Goal: Transaction & Acquisition: Purchase product/service

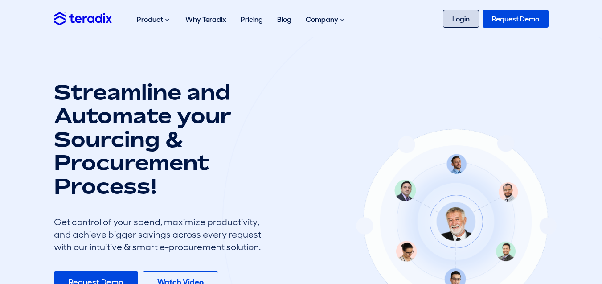
click at [464, 16] on link "Login" at bounding box center [461, 19] width 36 height 18
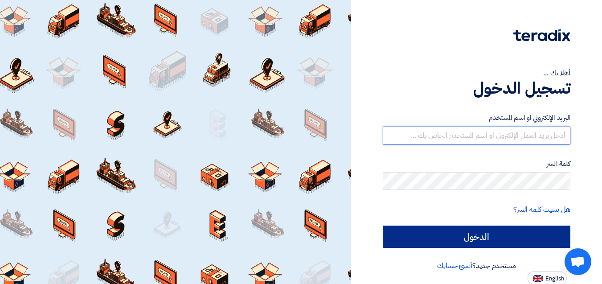
type input "[EMAIL_ADDRESS][DOMAIN_NAME]"
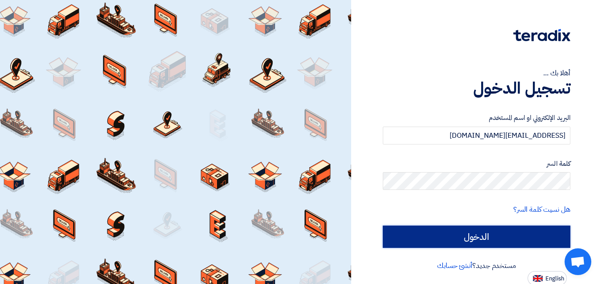
click at [466, 236] on input "الدخول" at bounding box center [476, 236] width 187 height 22
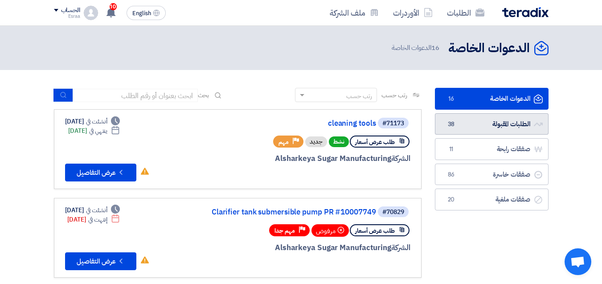
click at [501, 120] on link "الطلبات المقبولة الطلبات المقبولة 38" at bounding box center [492, 124] width 114 height 22
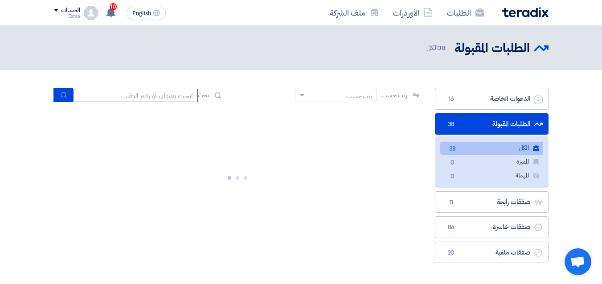
click at [167, 93] on input at bounding box center [135, 95] width 125 height 13
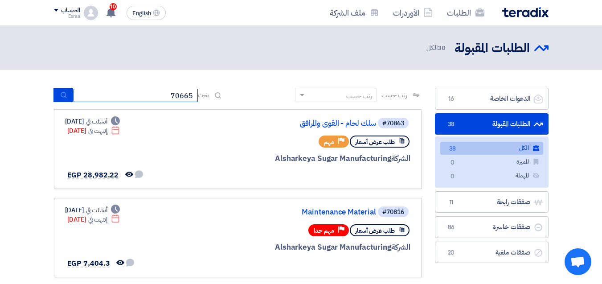
type input "70665"
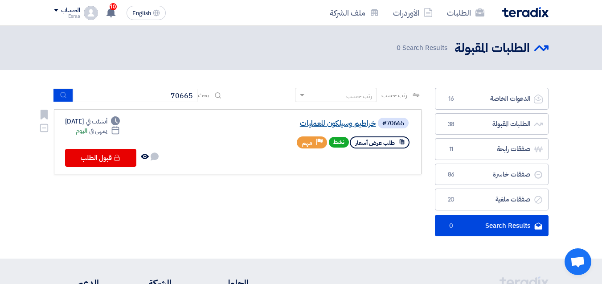
click at [329, 123] on link "خراطيم وسيلكون للعمليات" at bounding box center [287, 123] width 178 height 8
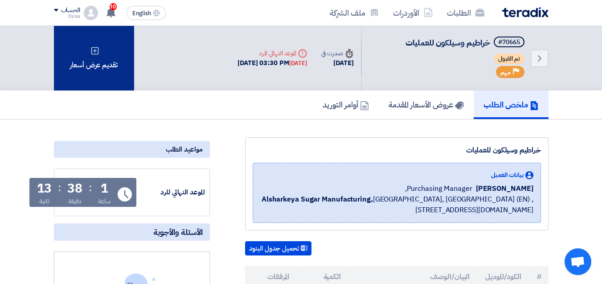
click at [96, 77] on div "تقديم عرض أسعار" at bounding box center [94, 58] width 80 height 65
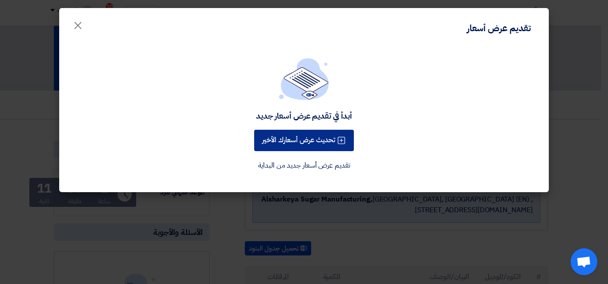
click at [284, 143] on button "تحديث عرض أسعارك الأخير" at bounding box center [304, 140] width 100 height 21
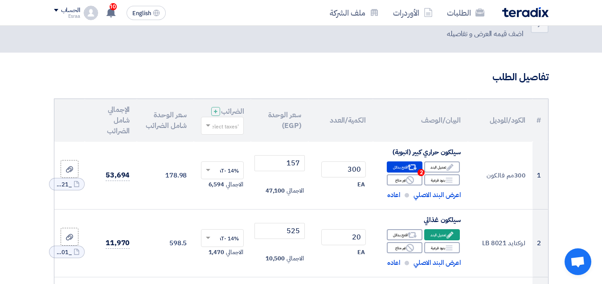
scroll to position [45, 0]
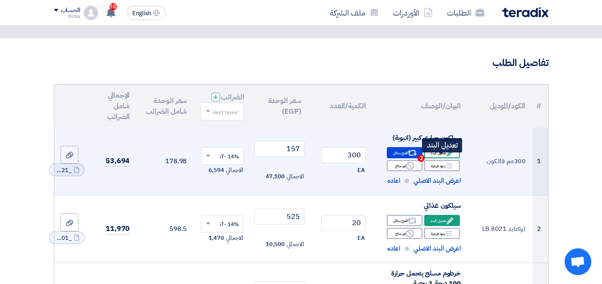
click at [450, 157] on icon "Edit" at bounding box center [450, 153] width 8 height 8
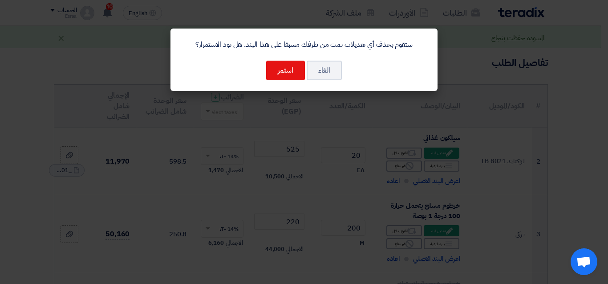
click at [558, 170] on modal-container "ستقوم بحذف أي تعديلات تمت من طرفك مسبقا على هذا البند. هل تود الاستمرار؟ الغاء …" at bounding box center [304, 142] width 608 height 284
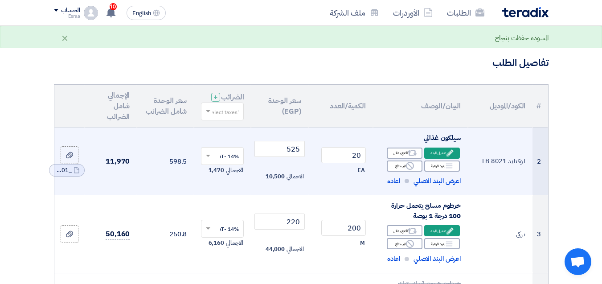
click at [519, 170] on td "لوكتايد LB 8021" at bounding box center [500, 161] width 65 height 68
click at [518, 170] on td "لوكتايد LB 8021" at bounding box center [500, 161] width 65 height 68
click at [436, 159] on div "Edit تعديل البند" at bounding box center [442, 152] width 36 height 11
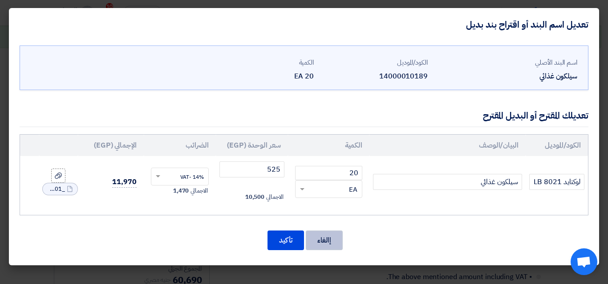
click at [337, 241] on button "إالغاء" at bounding box center [324, 240] width 37 height 20
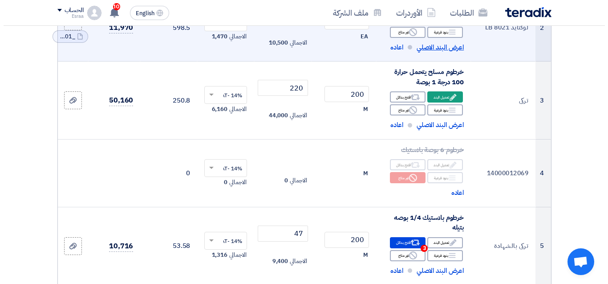
scroll to position [0, 0]
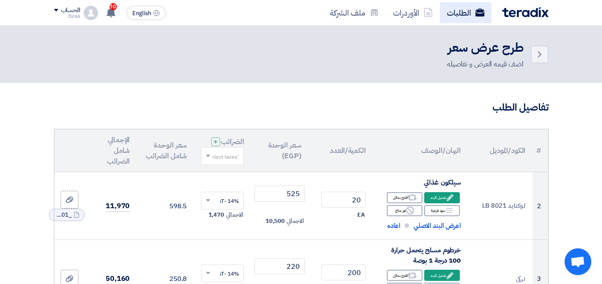
click at [473, 22] on link "الطلبات" at bounding box center [466, 12] width 52 height 21
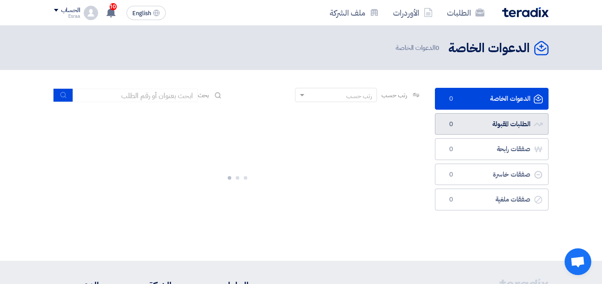
click at [486, 120] on link "الطلبات المقبولة الطلبات المقبولة 0" at bounding box center [492, 124] width 114 height 22
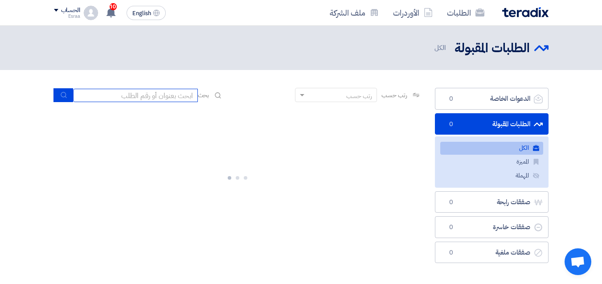
click at [144, 96] on input at bounding box center [135, 95] width 125 height 13
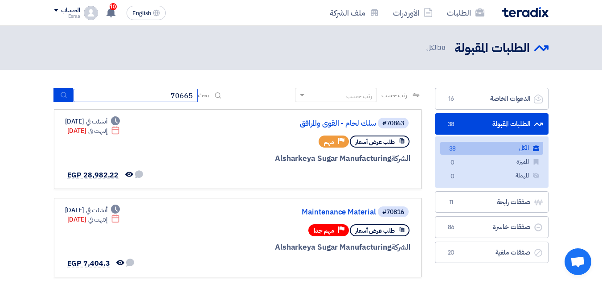
type input "70665"
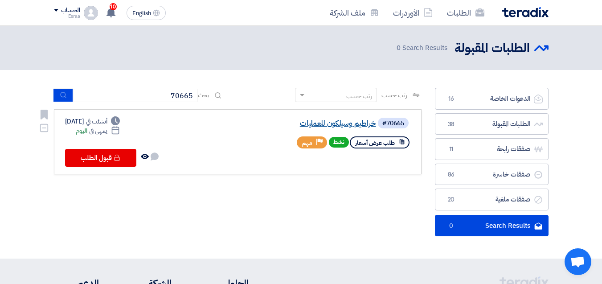
click at [316, 122] on link "خراطيم وسيلكون للعمليات" at bounding box center [287, 123] width 178 height 8
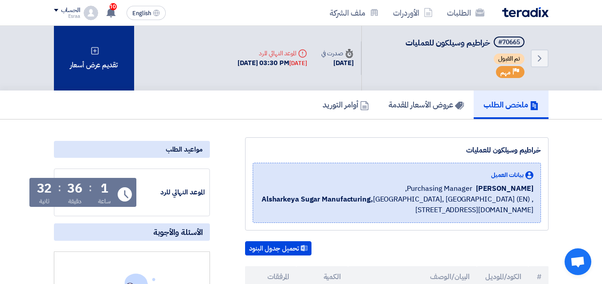
click at [97, 50] on icon at bounding box center [94, 50] width 9 height 9
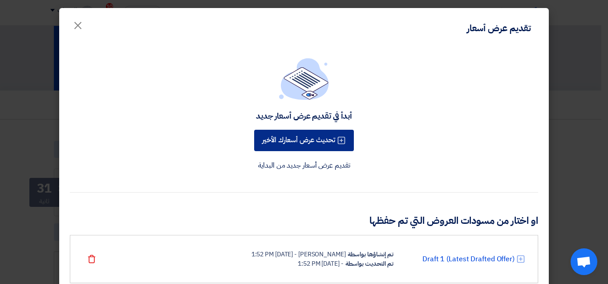
click at [281, 138] on button "تحديث عرض أسعارك الأخير" at bounding box center [304, 140] width 100 height 21
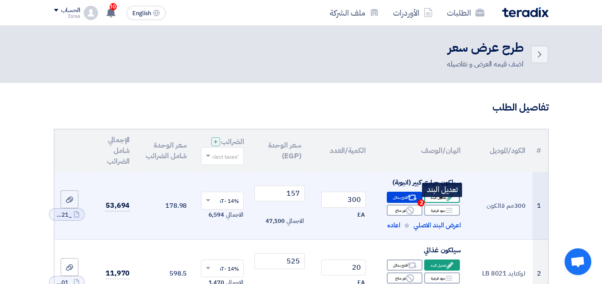
click at [441, 203] on div "Edit تعديل البند" at bounding box center [442, 196] width 36 height 11
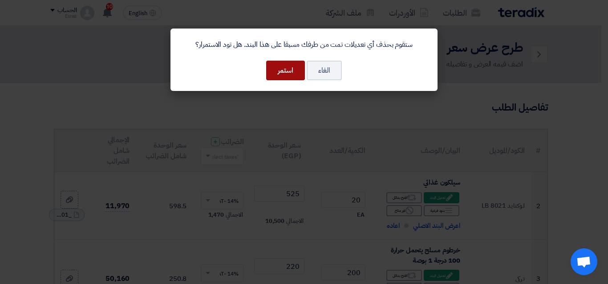
click at [280, 71] on button "استمر" at bounding box center [285, 71] width 39 height 20
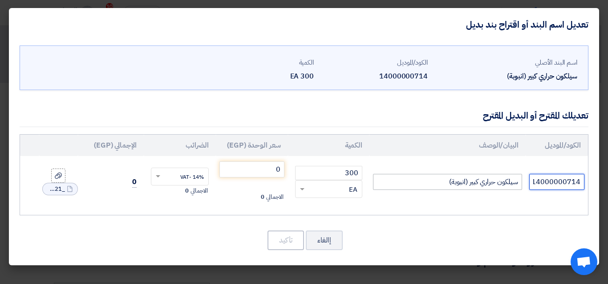
drag, startPoint x: 582, startPoint y: 182, endPoint x: 491, endPoint y: 180, distance: 91.3
click at [491, 180] on tr "14000000714 سيلكون حراري كبير (انبوبة) 300 RFQ_STEP1.ITEMS.2.TYPE_PLACEHOLDER ×…" at bounding box center [304, 182] width 568 height 52
type input "300 ملى فالكون صلاحيه 8/2026"
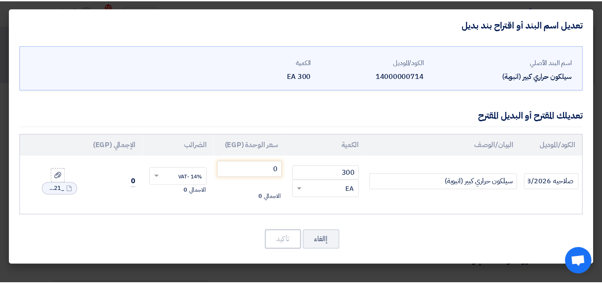
scroll to position [0, 0]
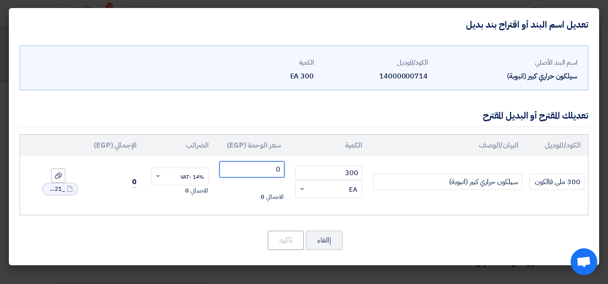
click at [257, 167] on input "0" at bounding box center [252, 169] width 65 height 16
type input "157"
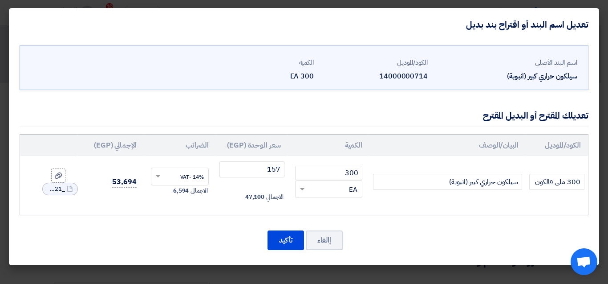
click at [445, 232] on div "إالغاء تأكيد" at bounding box center [304, 239] width 569 height 21
click at [281, 238] on button "تأكيد" at bounding box center [286, 240] width 37 height 20
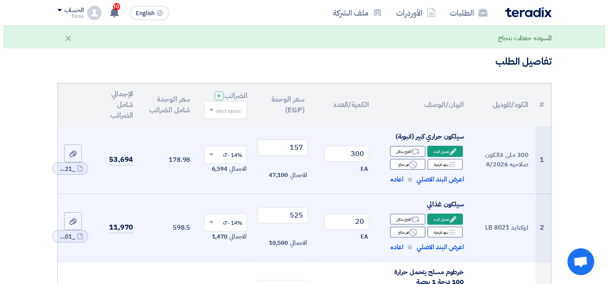
scroll to position [89, 0]
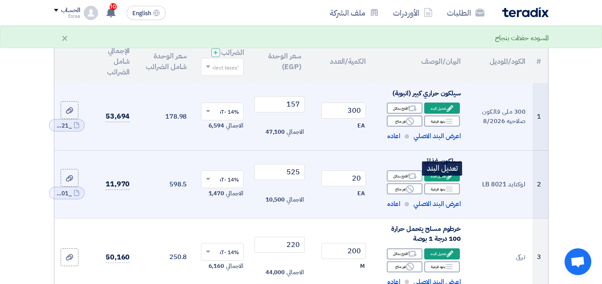
click at [439, 181] on div "Edit تعديل البند" at bounding box center [442, 175] width 36 height 11
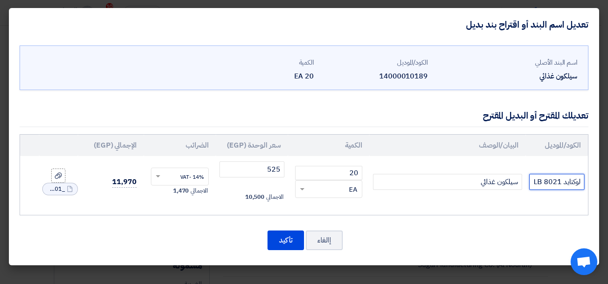
drag, startPoint x: 532, startPoint y: 180, endPoint x: 585, endPoint y: 178, distance: 52.6
click at [585, 178] on td "لوكتايد LB 8021" at bounding box center [557, 182] width 62 height 52
type input "Perfect"
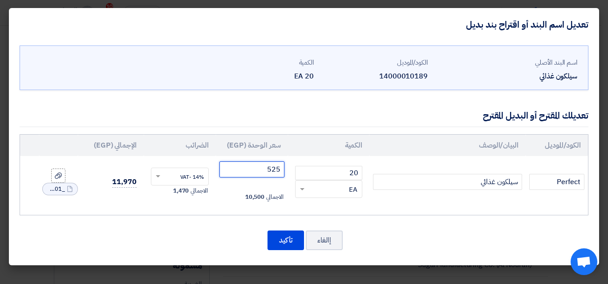
drag, startPoint x: 282, startPoint y: 169, endPoint x: 245, endPoint y: 169, distance: 37.4
click at [245, 169] on input "525" at bounding box center [252, 169] width 65 height 16
type input "70"
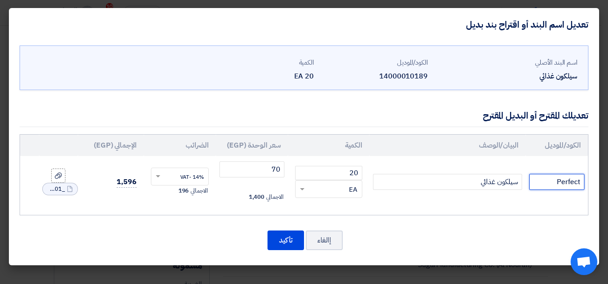
click at [546, 181] on input "Perfect" at bounding box center [556, 182] width 55 height 16
type input "Perfect صلاحيه 3/2026"
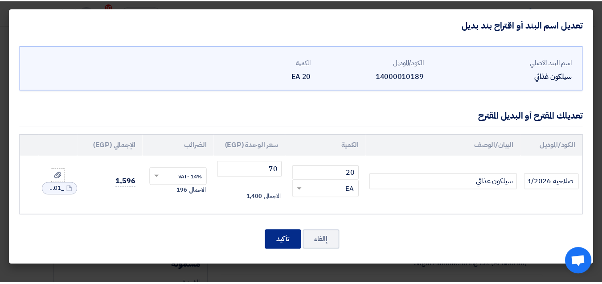
scroll to position [0, 0]
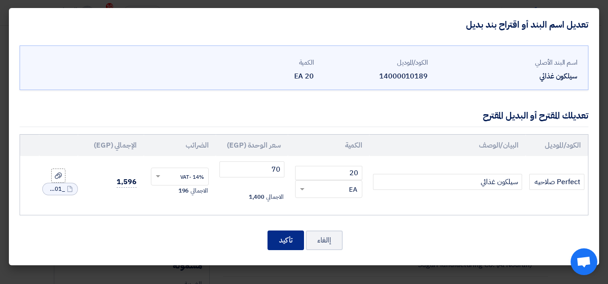
click at [284, 241] on button "تأكيد" at bounding box center [286, 240] width 37 height 20
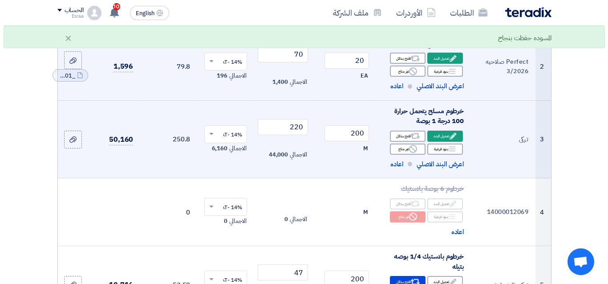
scroll to position [223, 0]
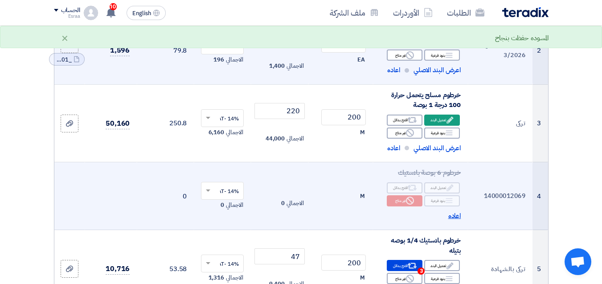
click at [450, 221] on span "اعاده" at bounding box center [454, 216] width 13 height 10
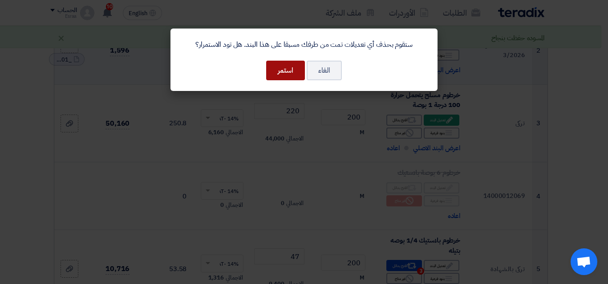
click at [293, 73] on button "استمر" at bounding box center [285, 71] width 39 height 20
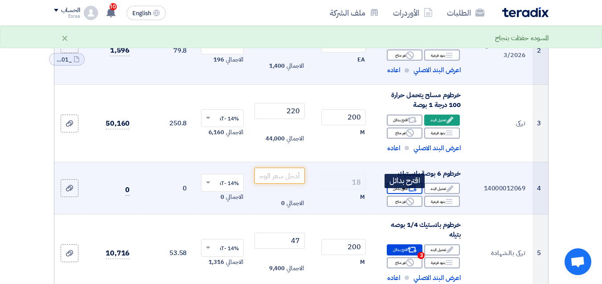
click at [398, 191] on div "Alternative اقترح بدائل" at bounding box center [405, 188] width 36 height 11
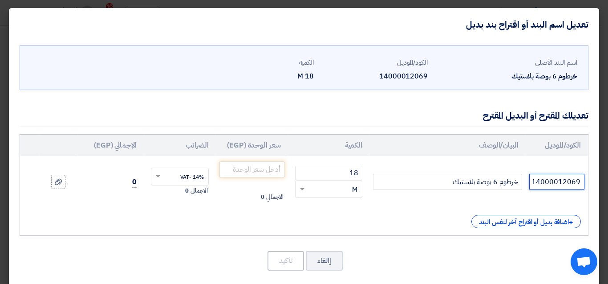
scroll to position [0, 0]
drag, startPoint x: 534, startPoint y: 183, endPoint x: 585, endPoint y: 181, distance: 50.8
click at [585, 181] on td "14000012069" at bounding box center [557, 182] width 62 height 52
type input "سعودى"
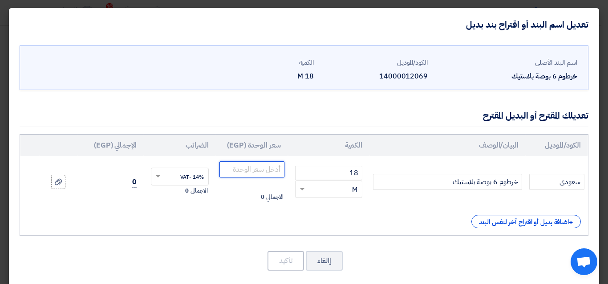
click at [267, 170] on input "number" at bounding box center [252, 169] width 65 height 16
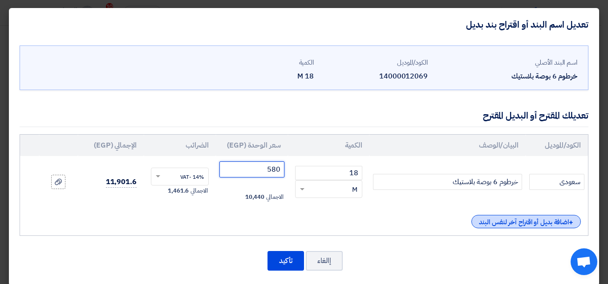
type input "580"
click at [519, 220] on div "+ اضافة بديل أو اقتراح آخر لنفس البند" at bounding box center [527, 221] width 110 height 13
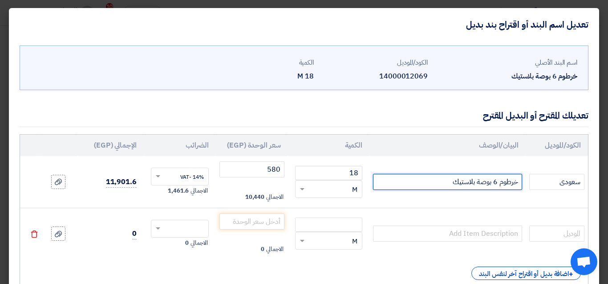
drag, startPoint x: 520, startPoint y: 183, endPoint x: 431, endPoint y: 182, distance: 89.5
click at [431, 182] on input "خرطوم 6 بوصة بلاستيك" at bounding box center [447, 182] width 149 height 16
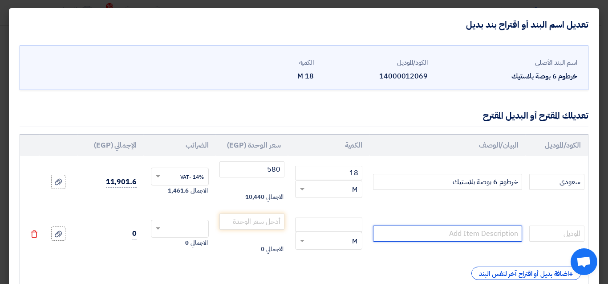
click at [497, 235] on input "text" at bounding box center [447, 233] width 149 height 16
paste input "خرطوم 6 بوصة بلاستيك"
type input "خرطوم 6 بوصة بلاستيك"
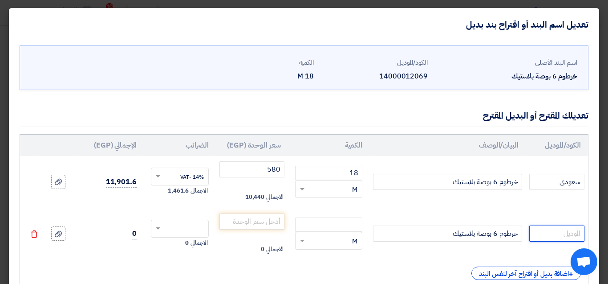
click at [569, 235] on input "text" at bounding box center [556, 233] width 55 height 16
type input "استثمارى"
click at [336, 220] on input "number" at bounding box center [328, 224] width 67 height 14
type input "18"
click at [407, 265] on div "الكود/الموديل البيان/الوصف الكمية سعر الوحدة (EGP) [DEMOGRAPHIC_DATA] الإجمالي …" at bounding box center [304, 210] width 569 height 153
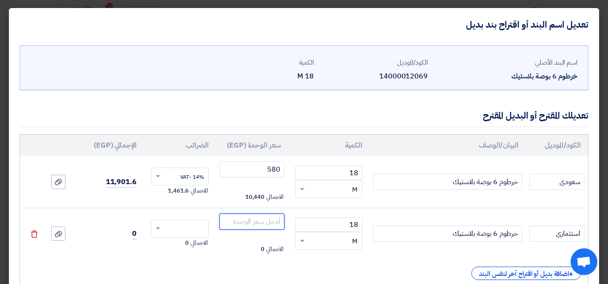
click at [236, 224] on input "number" at bounding box center [252, 221] width 65 height 16
type input "480"
click at [160, 228] on span at bounding box center [158, 228] width 4 height 3
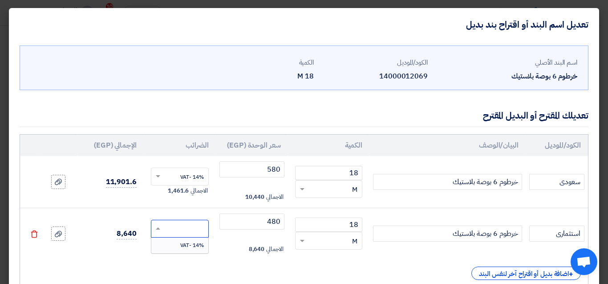
click at [187, 248] on span "14% -VAT" at bounding box center [192, 245] width 24 height 8
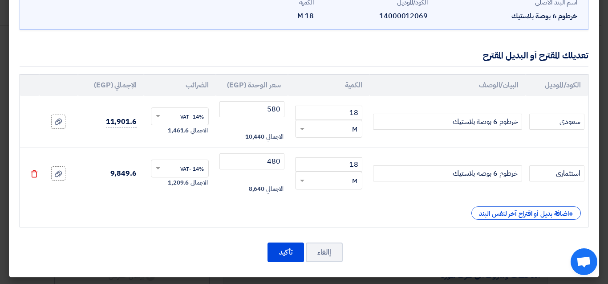
scroll to position [61, 0]
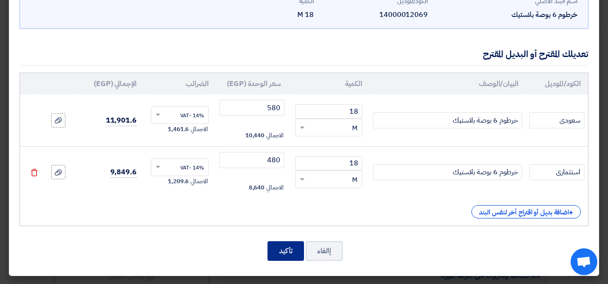
click at [295, 246] on button "تأكيد" at bounding box center [286, 251] width 37 height 20
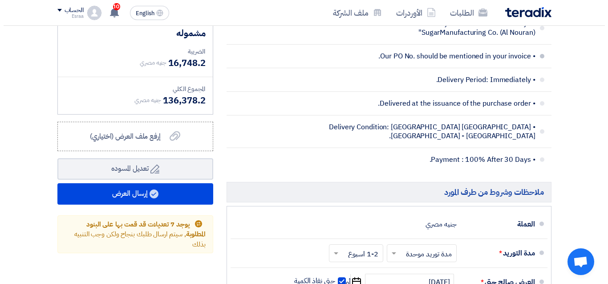
scroll to position [747, 0]
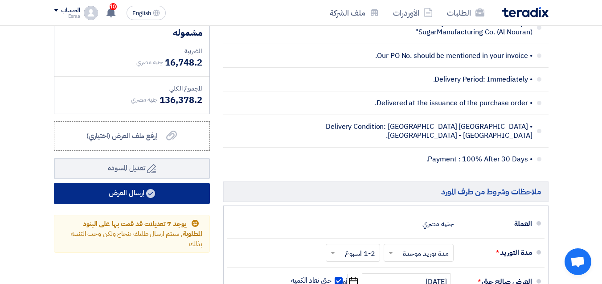
click at [127, 197] on button "إرسال العرض" at bounding box center [132, 193] width 156 height 21
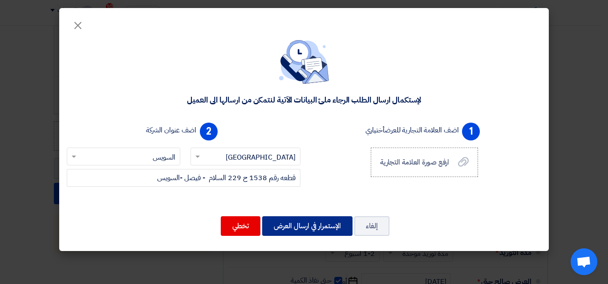
click at [321, 227] on button "الإستمرار في ارسال العرض" at bounding box center [307, 226] width 90 height 20
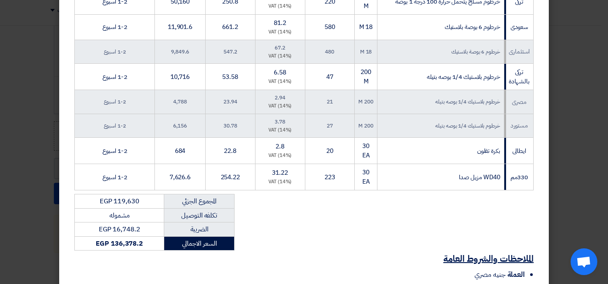
scroll to position [383, 0]
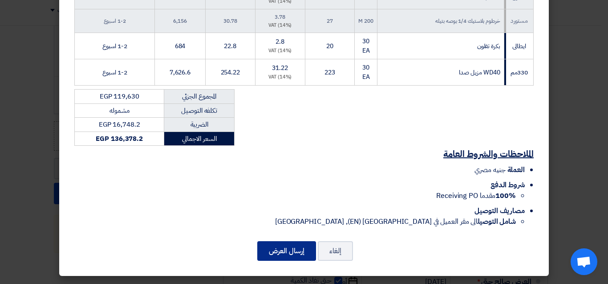
click at [290, 247] on button "إرسال العرض" at bounding box center [286, 251] width 59 height 20
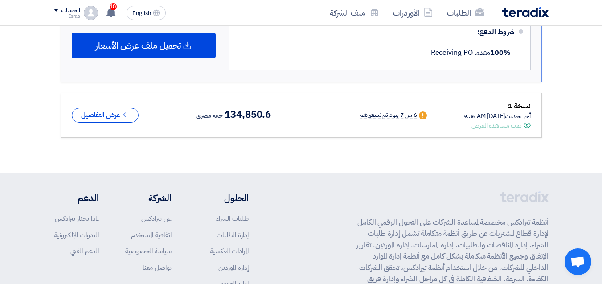
scroll to position [607, 0]
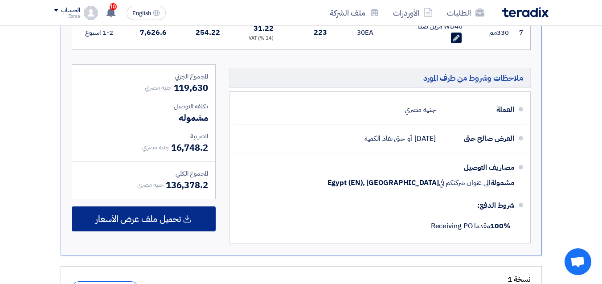
click at [140, 216] on span "تحميل ملف عرض الأسعار" at bounding box center [138, 219] width 86 height 8
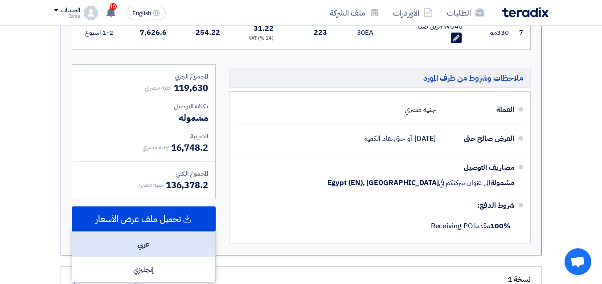
click at [136, 241] on div "عربي" at bounding box center [143, 244] width 143 height 25
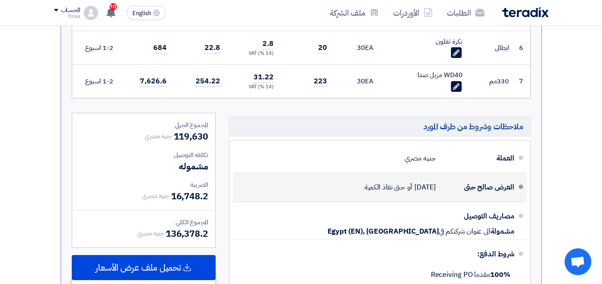
scroll to position [429, 0]
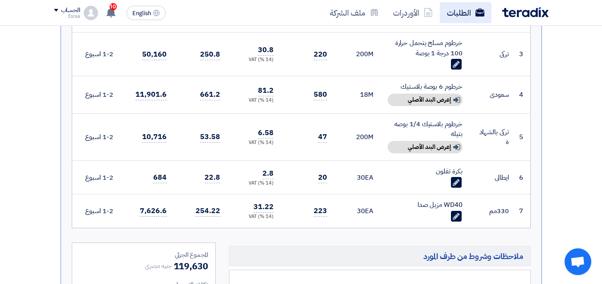
click at [454, 11] on link "الطلبات" at bounding box center [466, 12] width 52 height 21
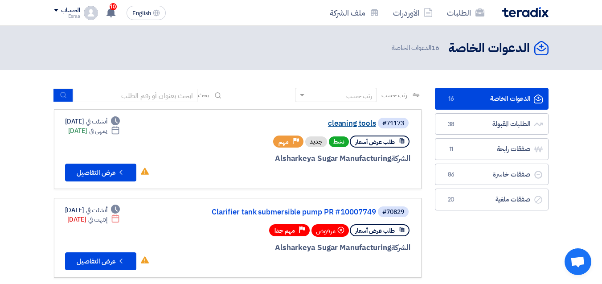
click at [359, 122] on link "cleaning tools" at bounding box center [287, 123] width 178 height 8
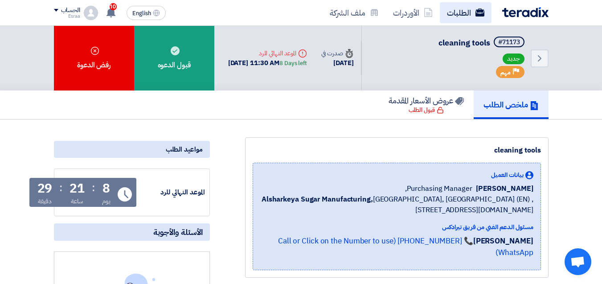
click at [460, 13] on link "الطلبات" at bounding box center [466, 12] width 52 height 21
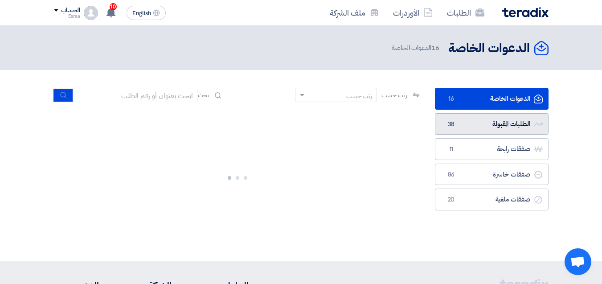
click at [472, 119] on link "الطلبات المقبولة الطلبات المقبولة 38" at bounding box center [492, 124] width 114 height 22
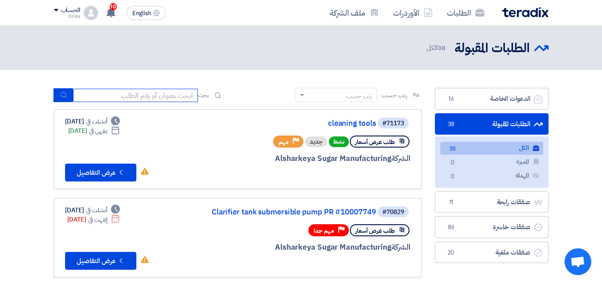
click at [178, 97] on input at bounding box center [135, 95] width 125 height 13
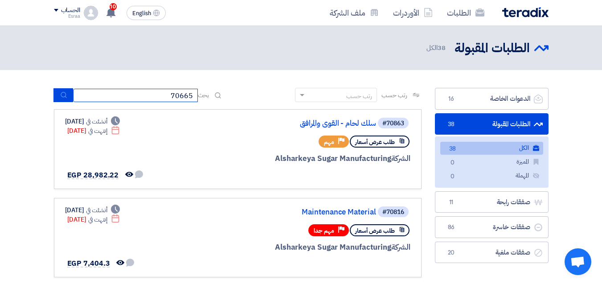
type input "70665"
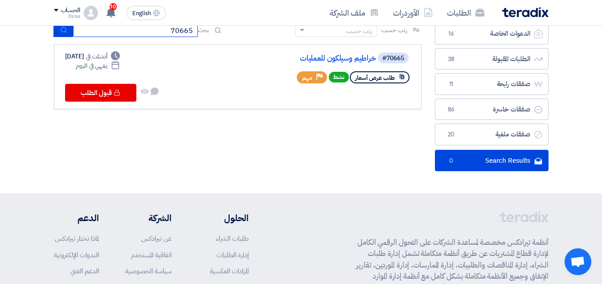
scroll to position [45, 0]
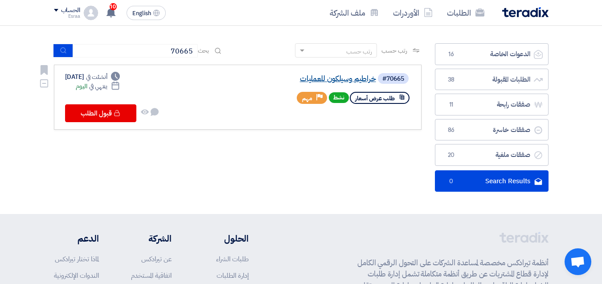
click at [327, 81] on link "خراطيم وسيلكون للعمليات" at bounding box center [287, 79] width 178 height 8
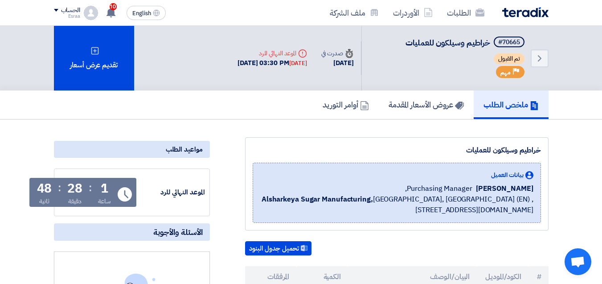
click at [88, 55] on div "تقديم عرض أسعار" at bounding box center [94, 58] width 80 height 65
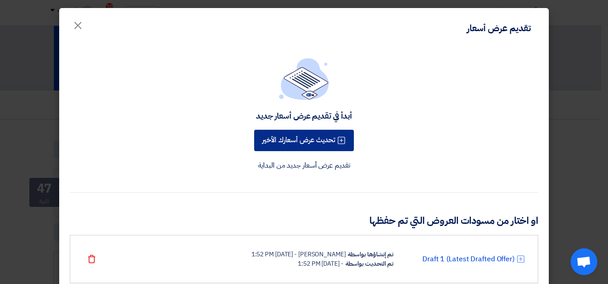
click at [285, 136] on button "تحديث عرض أسعارك الأخير" at bounding box center [304, 140] width 100 height 21
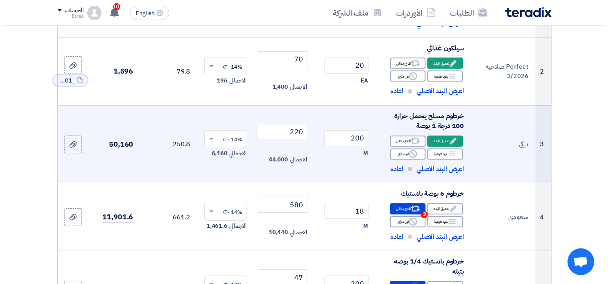
scroll to position [223, 0]
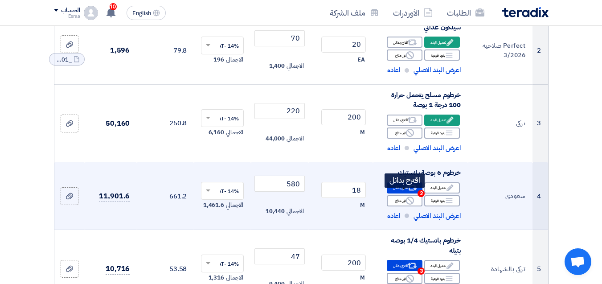
click at [395, 193] on div "Alternative اقترح بدائل 2" at bounding box center [405, 187] width 36 height 11
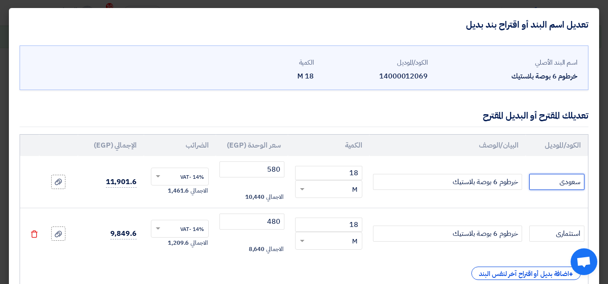
click at [546, 180] on input "سعودى" at bounding box center [556, 182] width 55 height 16
type input "سعودى اللفه 20متر لاتجزا"
click at [545, 226] on input "استثمارى" at bounding box center [556, 233] width 55 height 16
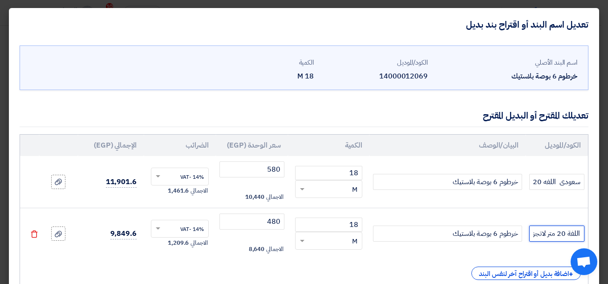
scroll to position [0, -29]
type input "استثمارى اللفة 20 متر لاتجزأ"
drag, startPoint x: 345, startPoint y: 172, endPoint x: 371, endPoint y: 171, distance: 25.4
click at [370, 171] on td "18 RFQ_STEP1.ITEMS.2.TYPE_PLACEHOLDER × M" at bounding box center [328, 182] width 81 height 52
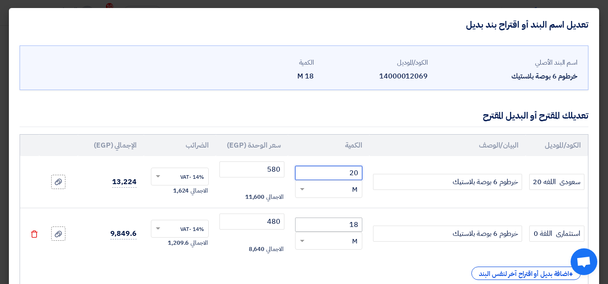
type input "20"
drag, startPoint x: 344, startPoint y: 227, endPoint x: 367, endPoint y: 224, distance: 22.5
click at [367, 224] on td "18 RFQ_STEP1.ITEMS.2.TYPE_PLACEHOLDER × M" at bounding box center [328, 234] width 81 height 52
type input "20"
click at [383, 216] on td "خرطوم 6 بوصة بلاستيك" at bounding box center [448, 234] width 156 height 52
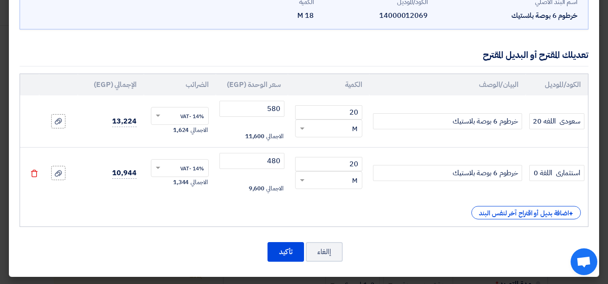
scroll to position [61, 0]
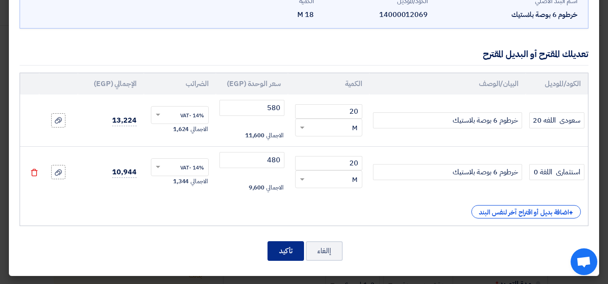
click at [293, 257] on button "تأكيد" at bounding box center [286, 251] width 37 height 20
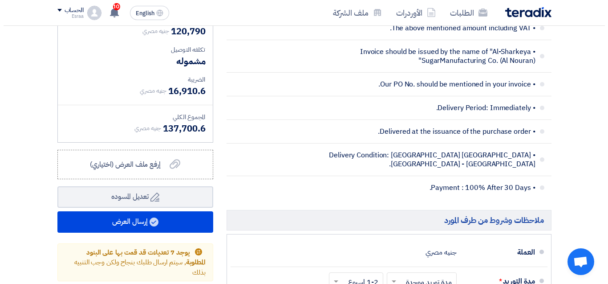
scroll to position [805, 0]
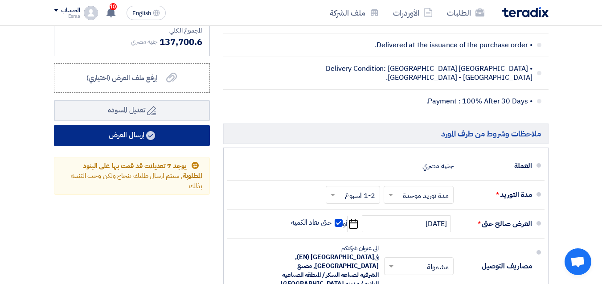
click at [127, 144] on button "إرسال العرض" at bounding box center [132, 135] width 156 height 21
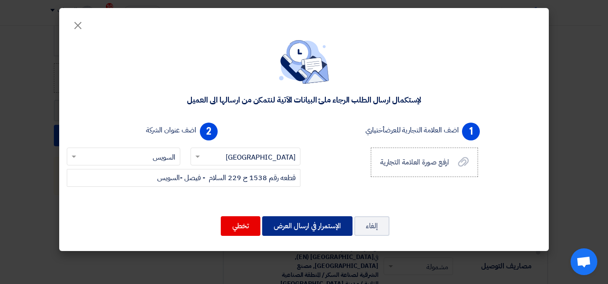
click at [318, 227] on button "الإستمرار في ارسال العرض" at bounding box center [307, 226] width 90 height 20
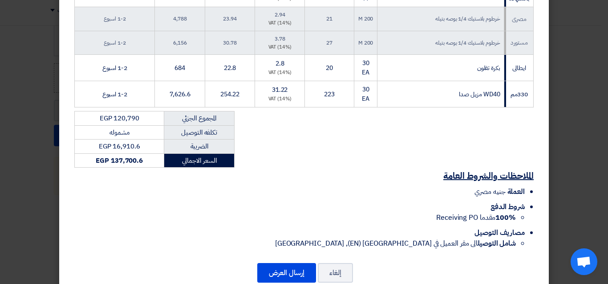
scroll to position [415, 0]
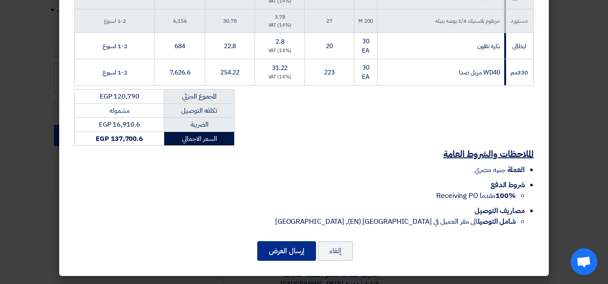
click at [282, 252] on button "إرسال العرض" at bounding box center [286, 251] width 59 height 20
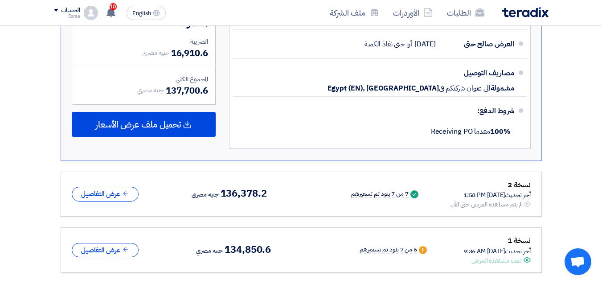
scroll to position [622, 0]
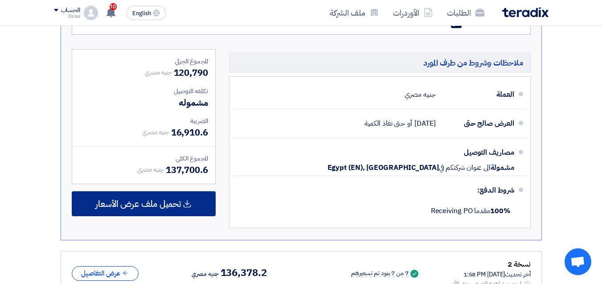
click at [185, 205] on icon at bounding box center [187, 203] width 9 height 9
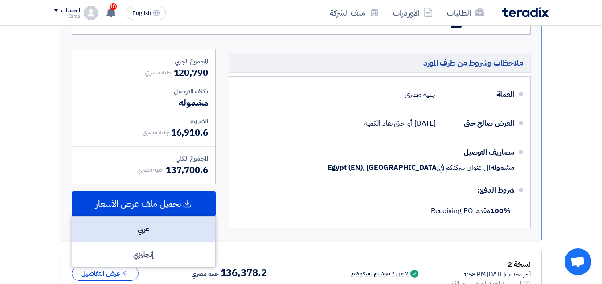
click at [179, 239] on div "عربي" at bounding box center [143, 228] width 143 height 25
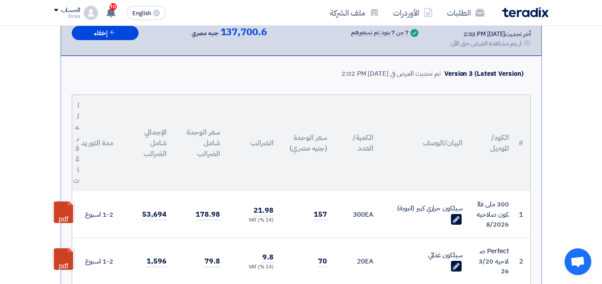
scroll to position [0, 0]
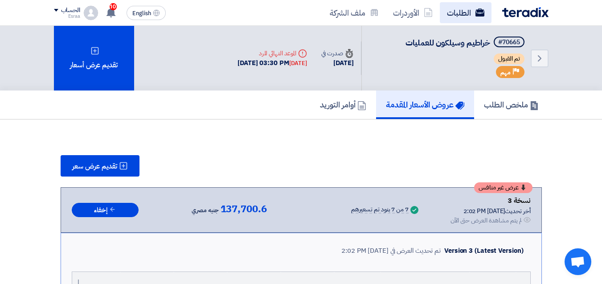
click at [469, 10] on link "الطلبات" at bounding box center [466, 12] width 52 height 21
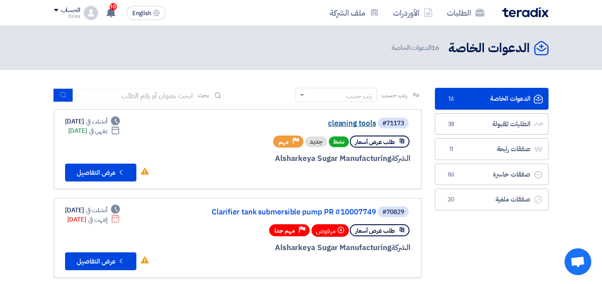
click at [365, 122] on link "cleaning tools" at bounding box center [287, 123] width 178 height 8
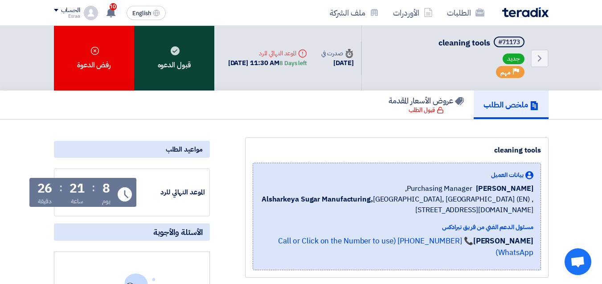
click at [169, 67] on div "قبول الدعوه" at bounding box center [174, 58] width 80 height 65
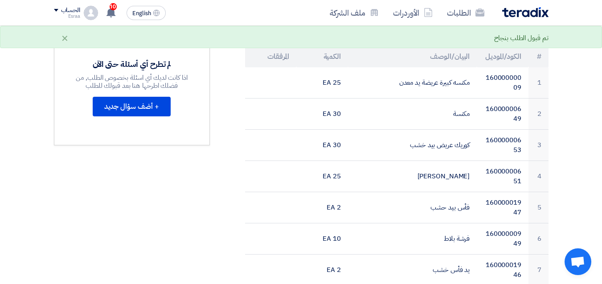
scroll to position [89, 0]
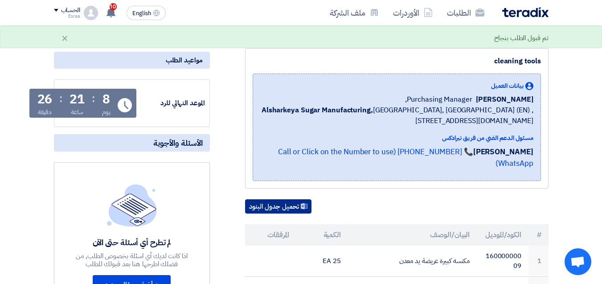
click at [256, 199] on button "تحميل جدول البنود" at bounding box center [278, 206] width 66 height 14
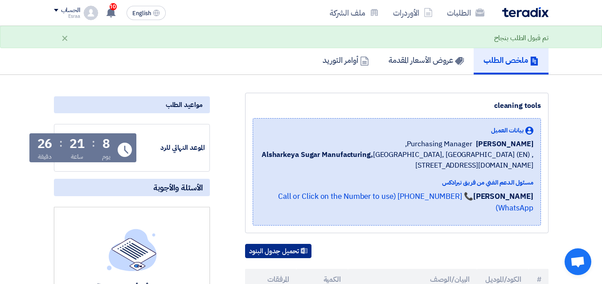
scroll to position [0, 0]
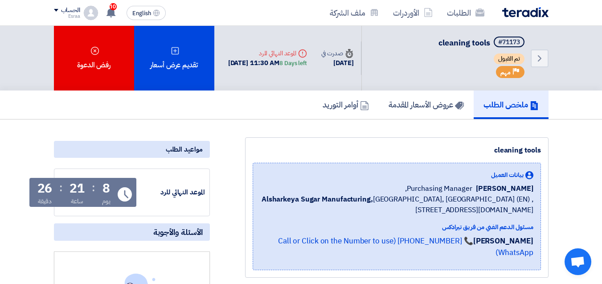
click at [575, 118] on div "ملخص الطلب عروض الأسعار المقدمة أوامر التوريد" at bounding box center [301, 104] width 602 height 29
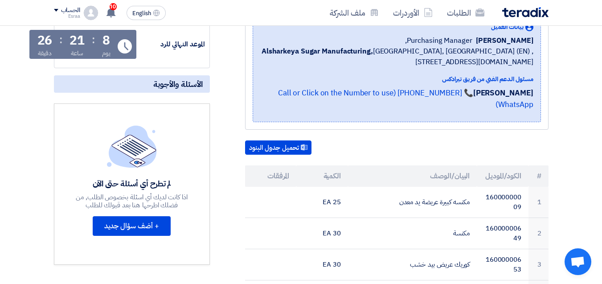
scroll to position [178, 0]
